Goal: Information Seeking & Learning: Learn about a topic

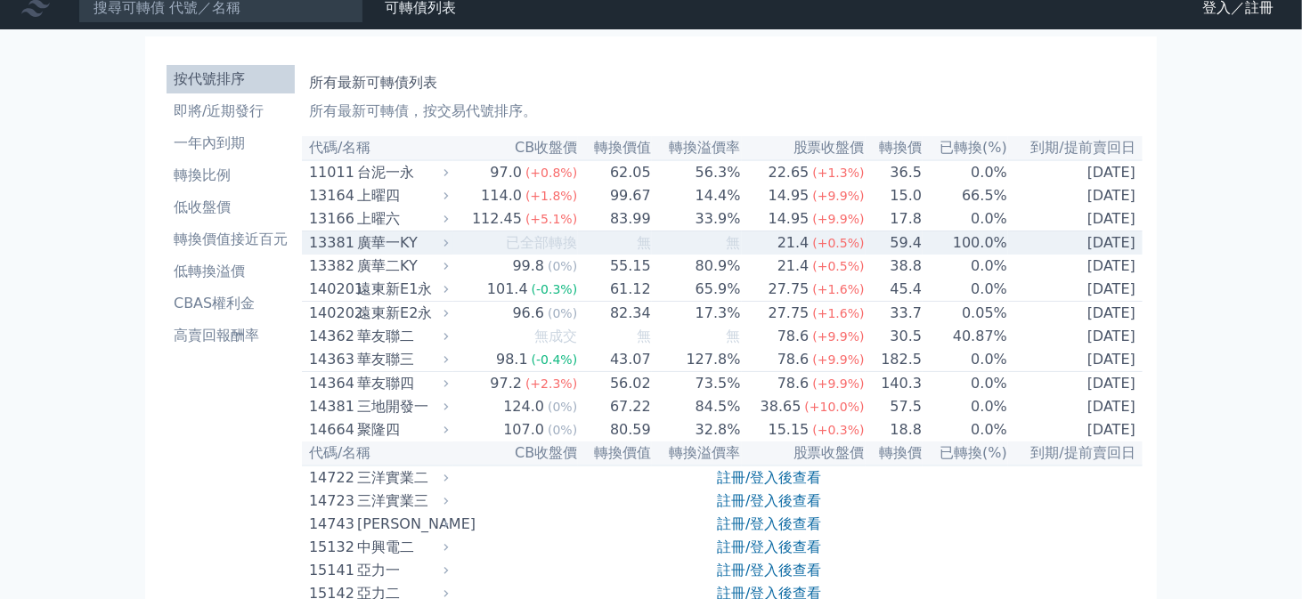
scroll to position [0, 0]
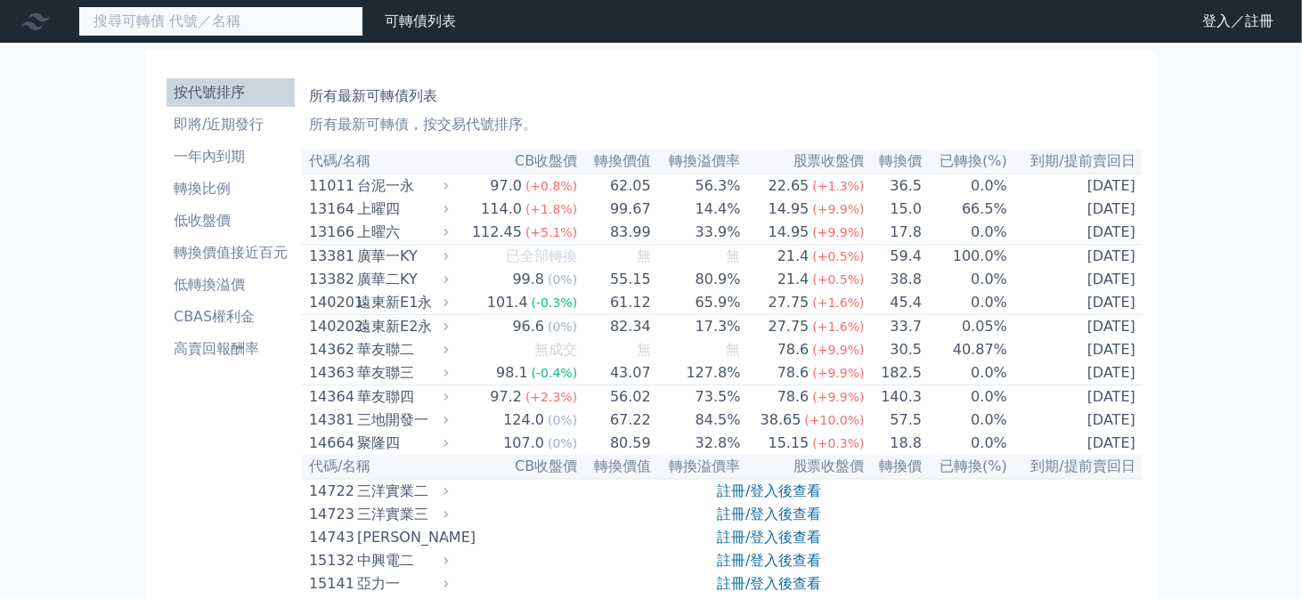
click at [209, 21] on input at bounding box center [220, 21] width 285 height 30
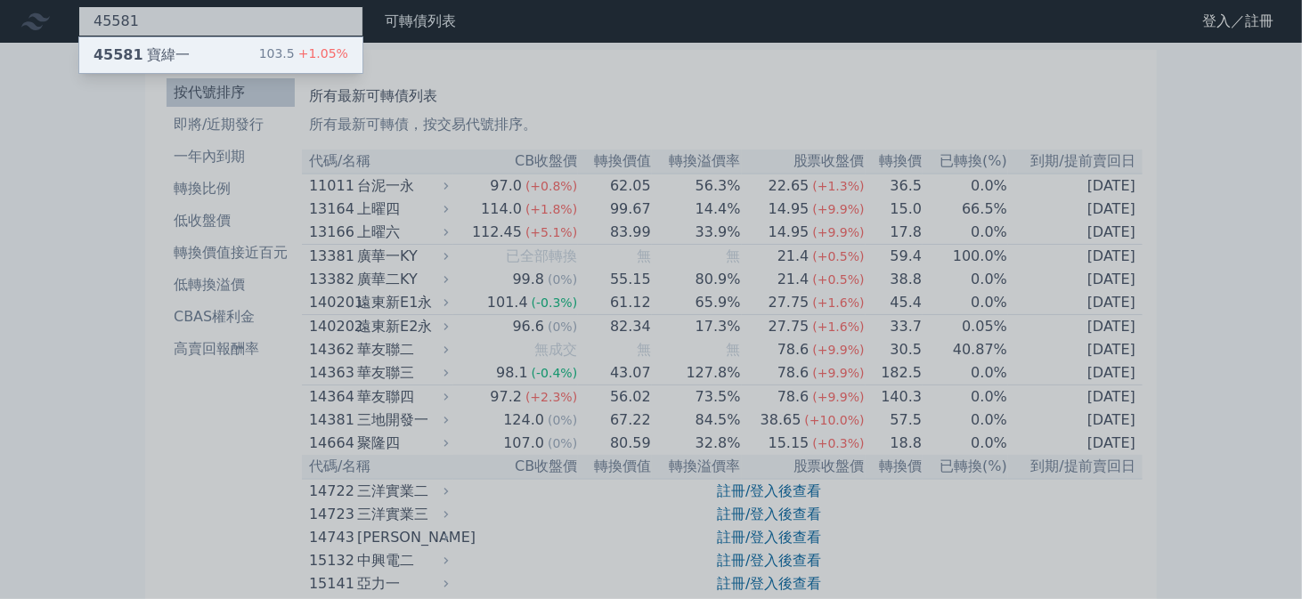
type input "45581"
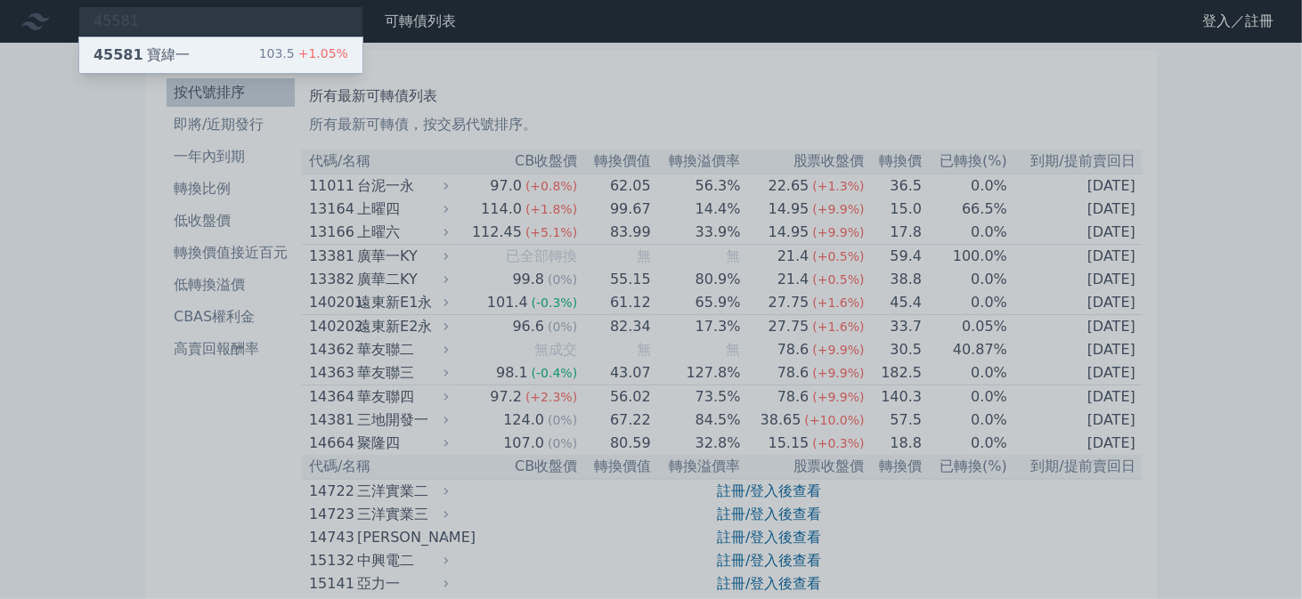
click at [225, 56] on div "45581 寶緯一 103.5 +1.05%" at bounding box center [220, 55] width 283 height 36
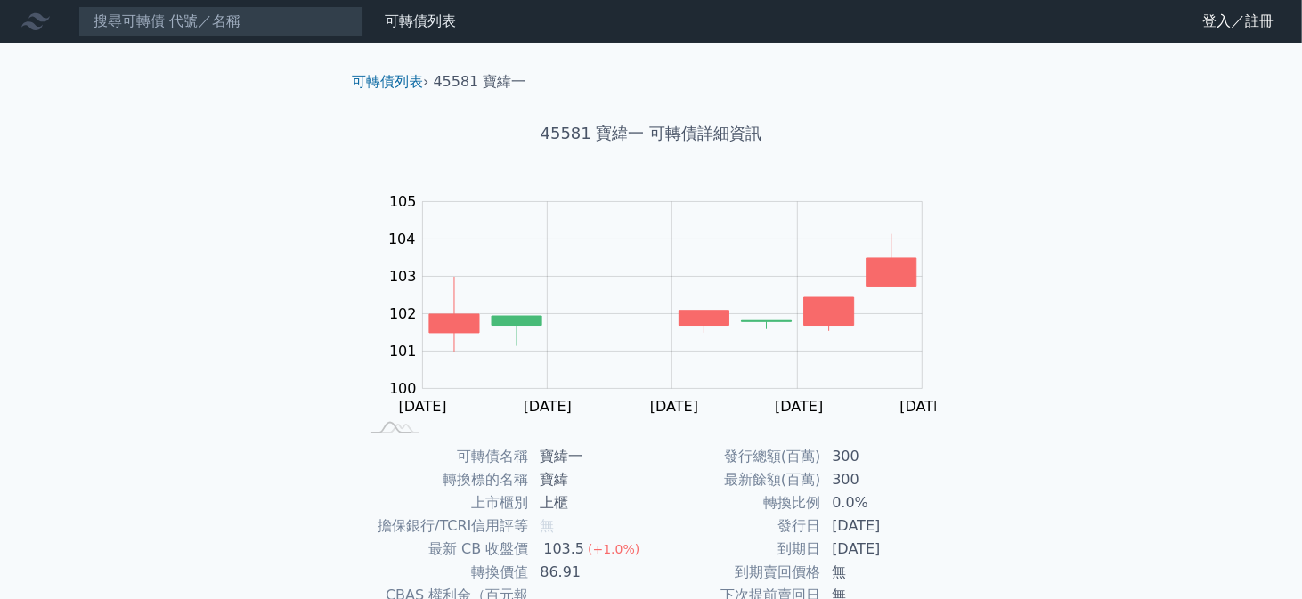
click at [53, 23] on div at bounding box center [39, 21] width 57 height 29
click at [45, 20] on icon at bounding box center [35, 21] width 29 height 17
click at [736, 138] on h1 "45581 寶緯一 可轉債詳細資訊" at bounding box center [651, 133] width 627 height 25
